Goal: Find specific page/section: Find specific page/section

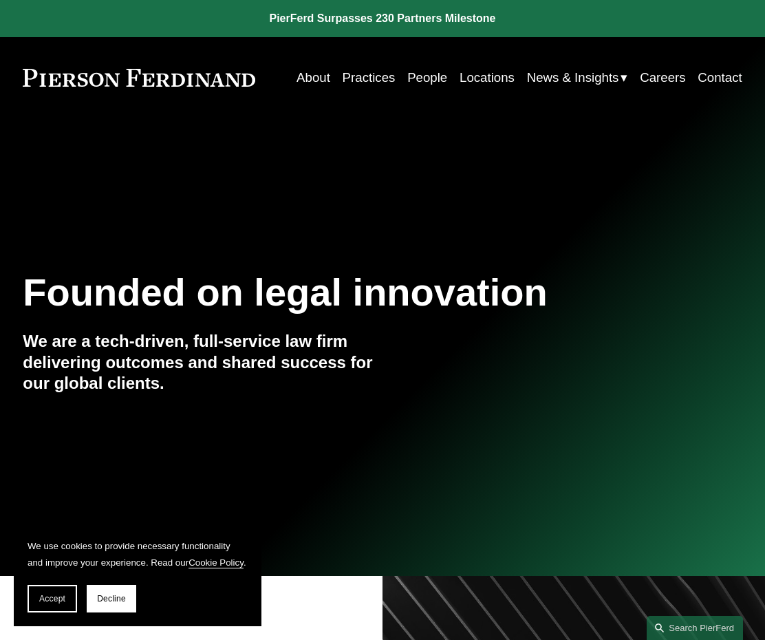
click at [425, 76] on link "People" at bounding box center [427, 77] width 40 height 25
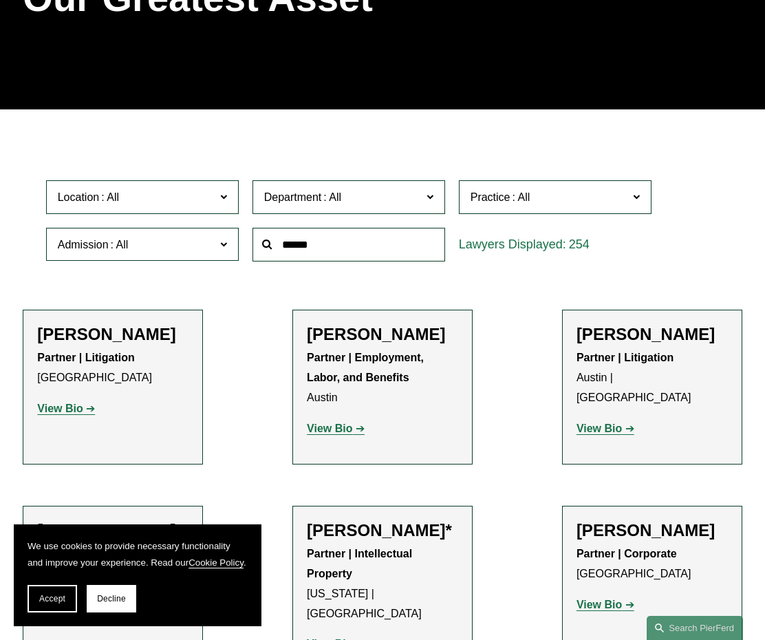
scroll to position [217, 0]
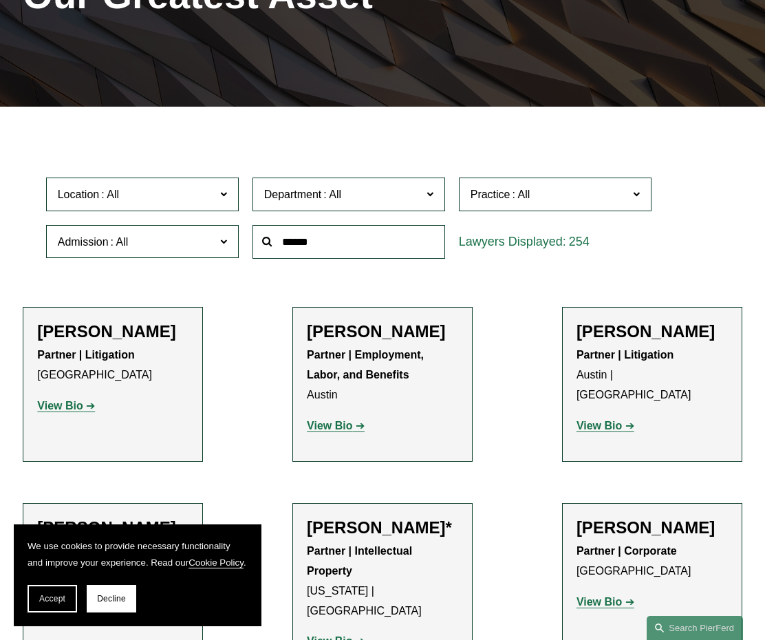
click at [202, 241] on span "Admission" at bounding box center [137, 242] width 158 height 19
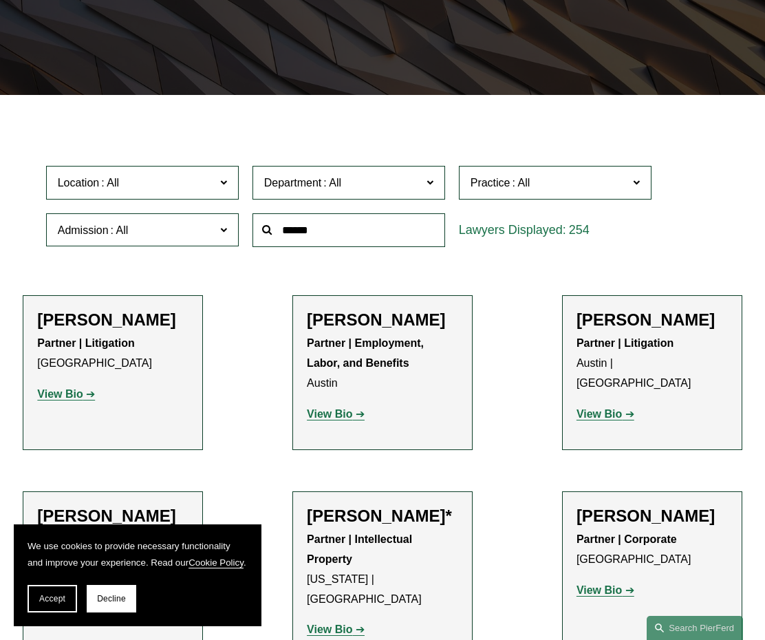
scroll to position [0, 0]
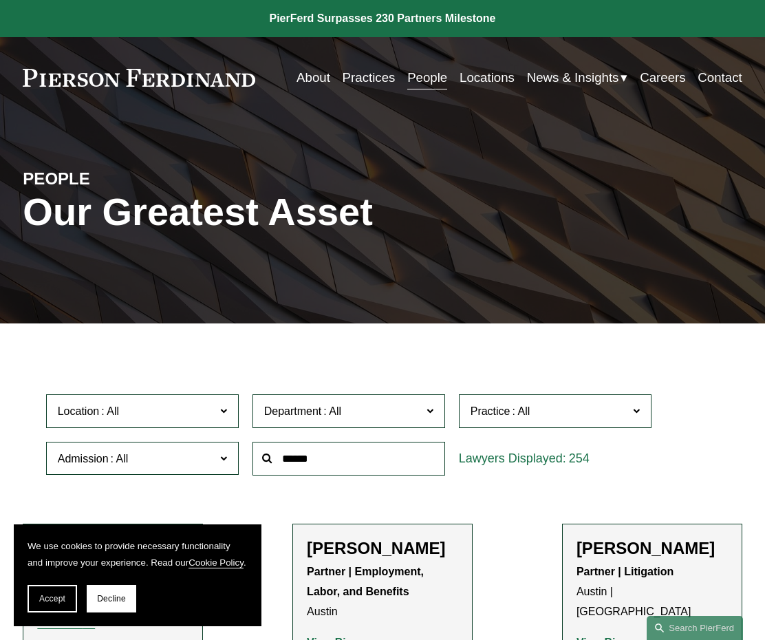
click at [305, 80] on link "About" at bounding box center [314, 77] width 34 height 25
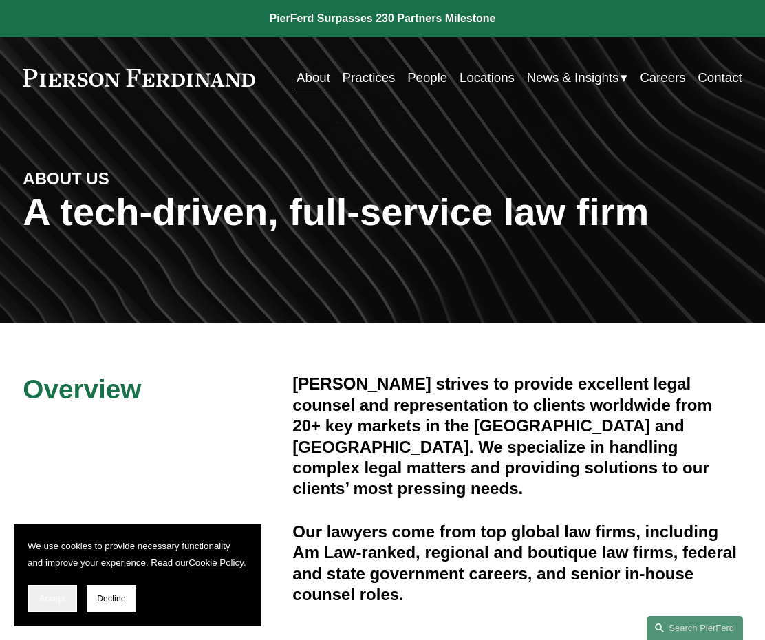
click at [56, 598] on span "Accept" at bounding box center [52, 599] width 26 height 10
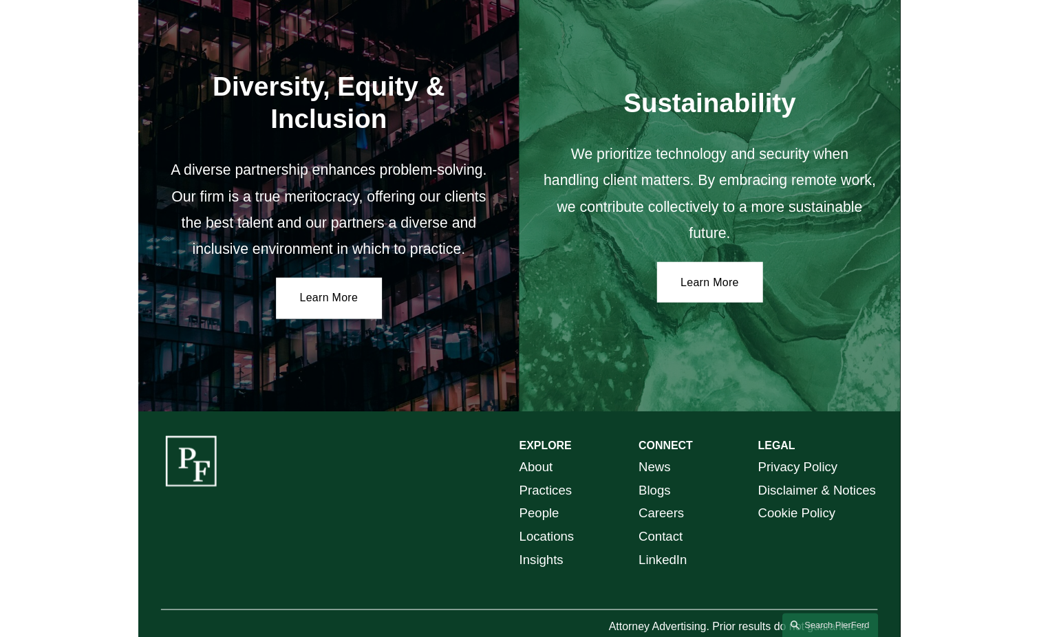
scroll to position [2027, 0]
